Goal: Communication & Community: Participate in discussion

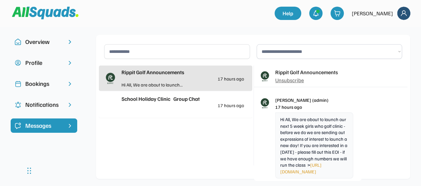
scroll to position [33, 0]
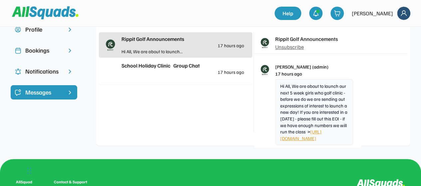
click at [305, 132] on link "[URL][DOMAIN_NAME]" at bounding box center [300, 135] width 41 height 12
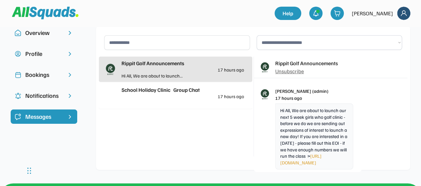
scroll to position [0, 0]
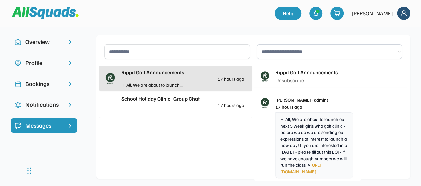
click at [169, 97] on div "School Holiday Clinic Group Chat" at bounding box center [182, 99] width 122 height 8
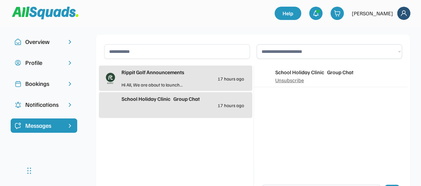
scroll to position [33, 0]
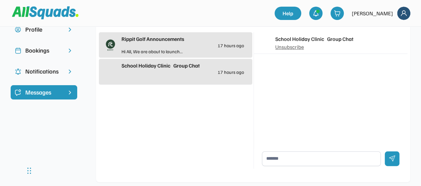
click at [165, 52] on div "Hi All, We are about to launch..." at bounding box center [151, 51] width 61 height 7
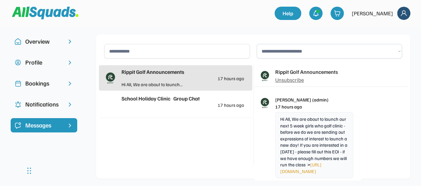
scroll to position [0, 0]
click at [165, 109] on div at bounding box center [182, 111] width 122 height 7
